Goal: Book appointment/travel/reservation

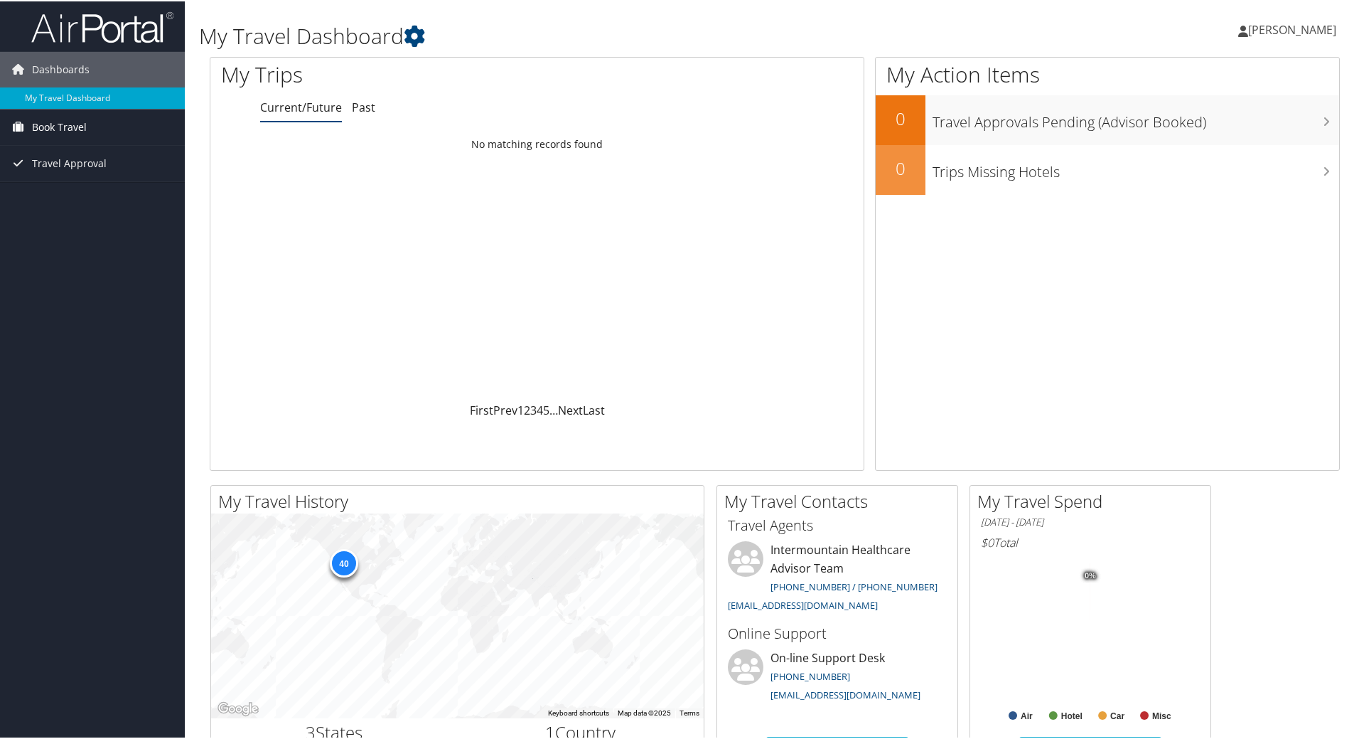
click at [75, 123] on span "Book Travel" at bounding box center [59, 126] width 55 height 36
click at [90, 177] on link "Book/Manage Online Trips" at bounding box center [92, 175] width 185 height 21
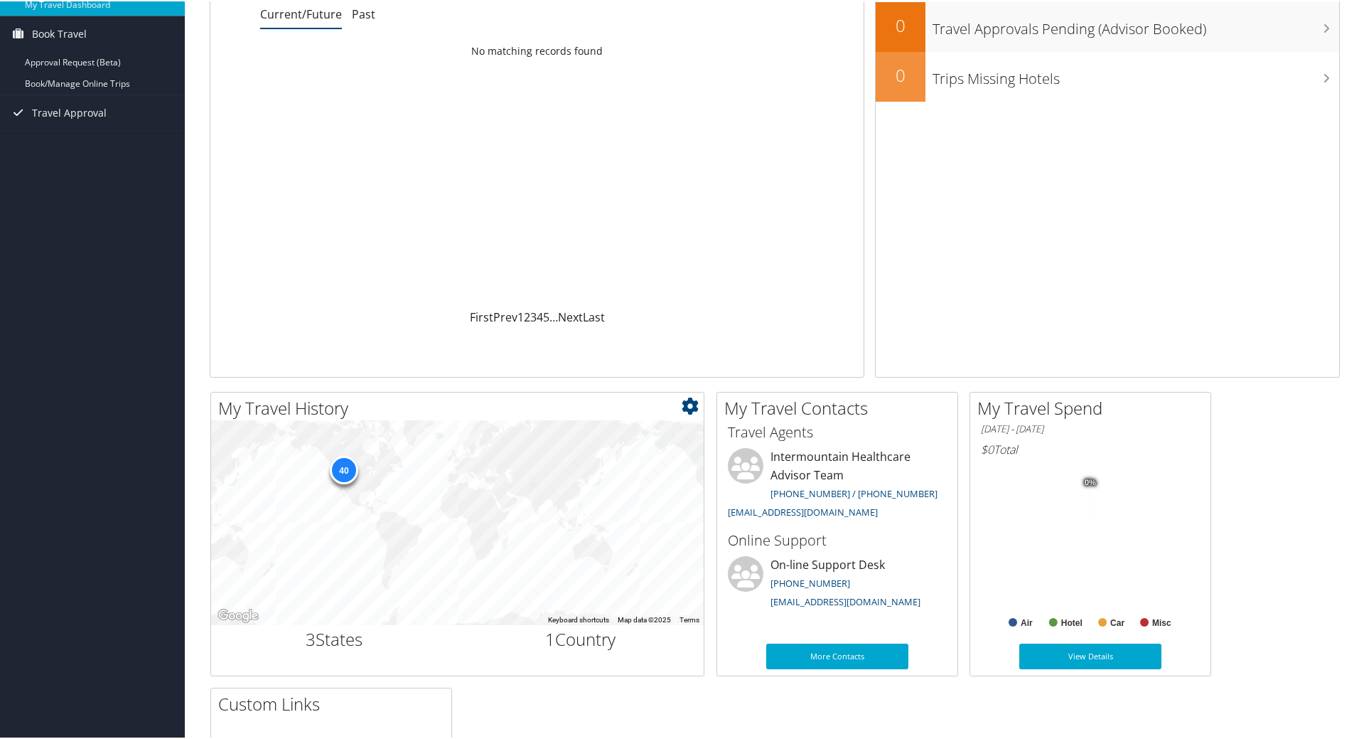
scroll to position [350, 0]
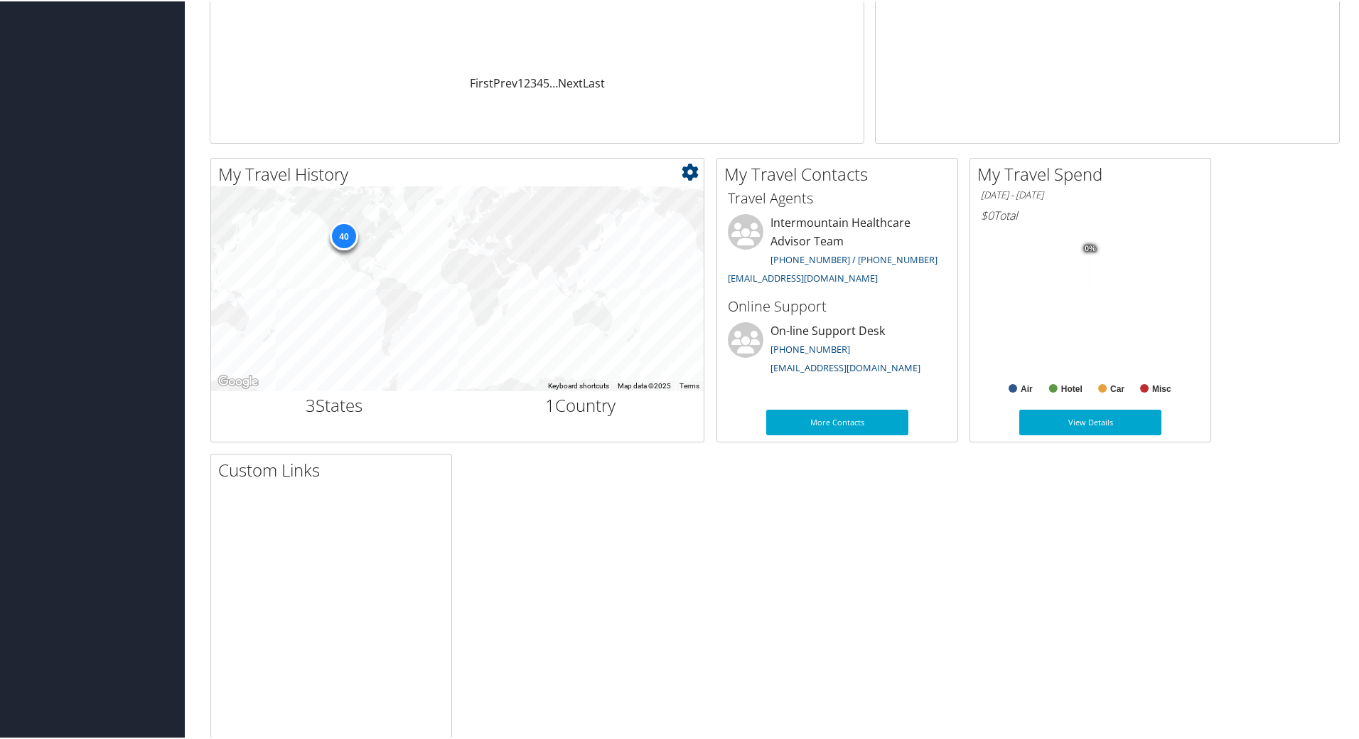
scroll to position [350, 0]
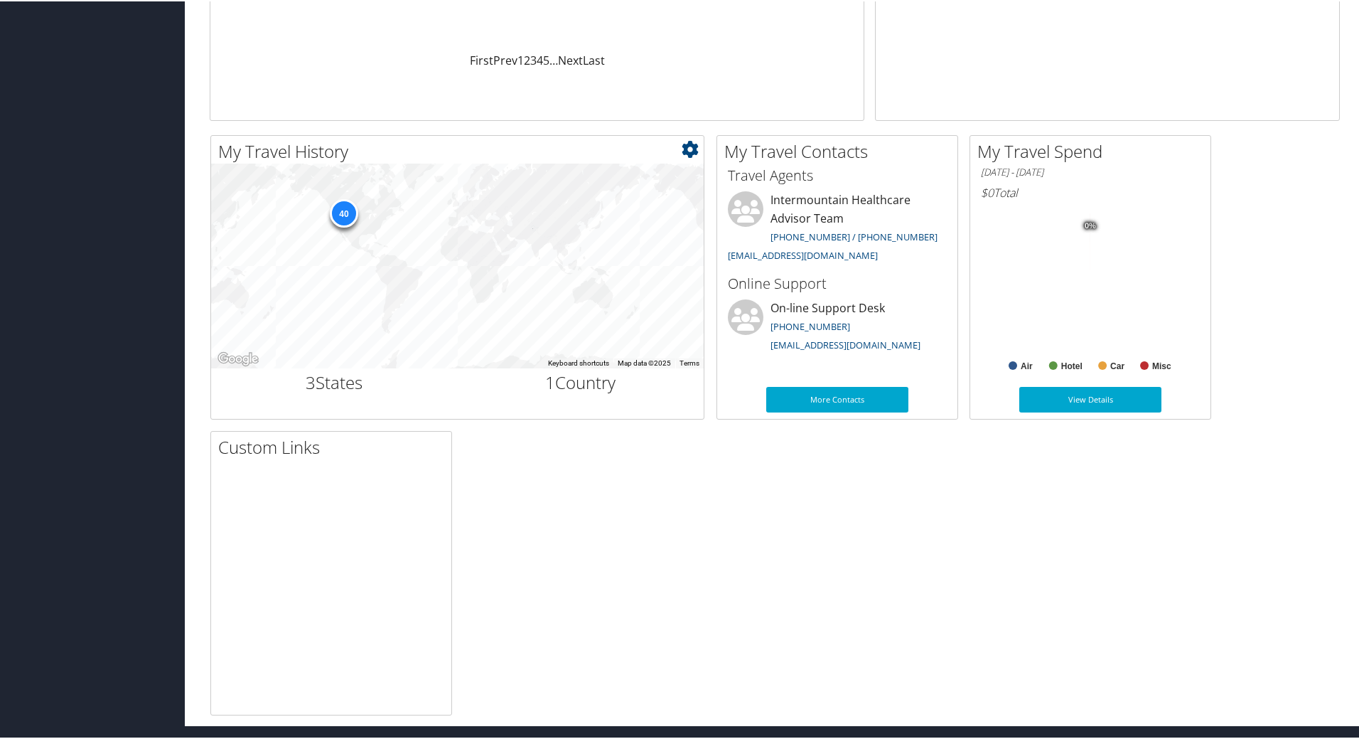
click at [326, 383] on h2 "3 States" at bounding box center [334, 381] width 225 height 24
click at [345, 210] on div "40" at bounding box center [344, 212] width 28 height 28
